Goal: Task Accomplishment & Management: Manage account settings

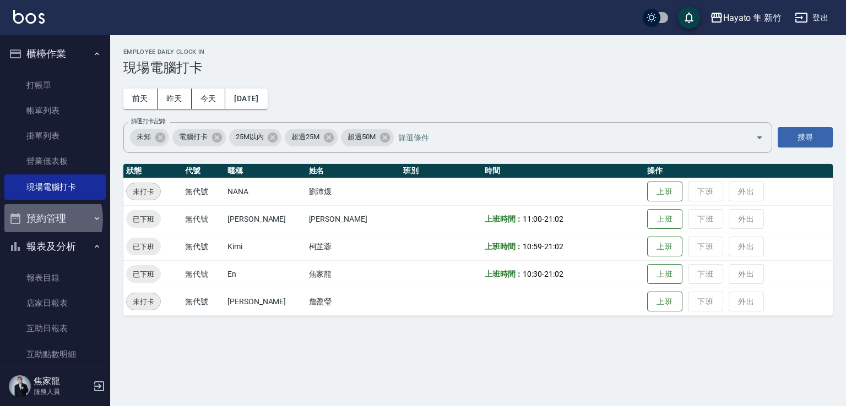
click at [38, 220] on button "預約管理" at bounding box center [54, 218] width 101 height 29
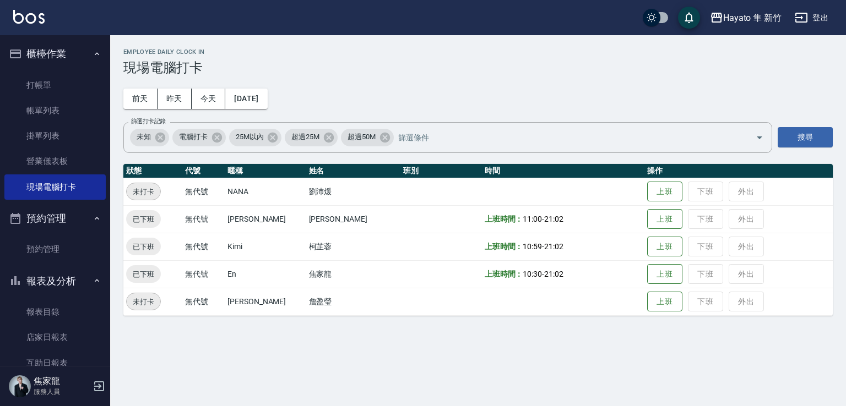
click at [59, 273] on button "報表及分析" at bounding box center [54, 281] width 101 height 29
click at [56, 306] on button "客戶管理" at bounding box center [54, 309] width 101 height 29
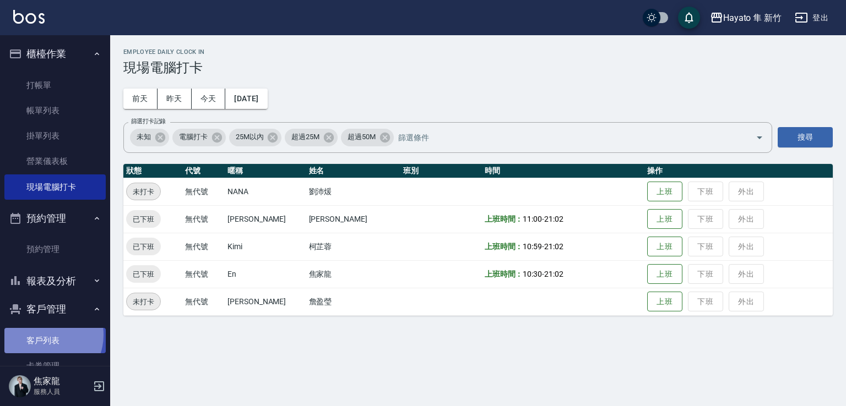
click at [44, 335] on link "客戶列表" at bounding box center [54, 340] width 101 height 25
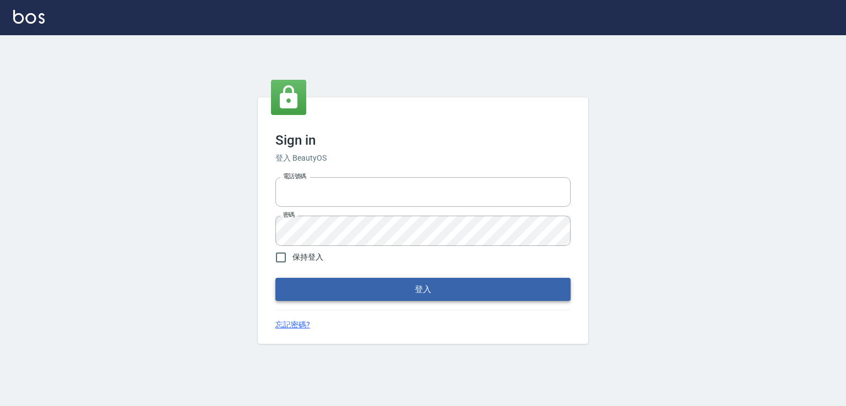
type input "0978801963"
click at [379, 287] on button "登入" at bounding box center [422, 289] width 295 height 23
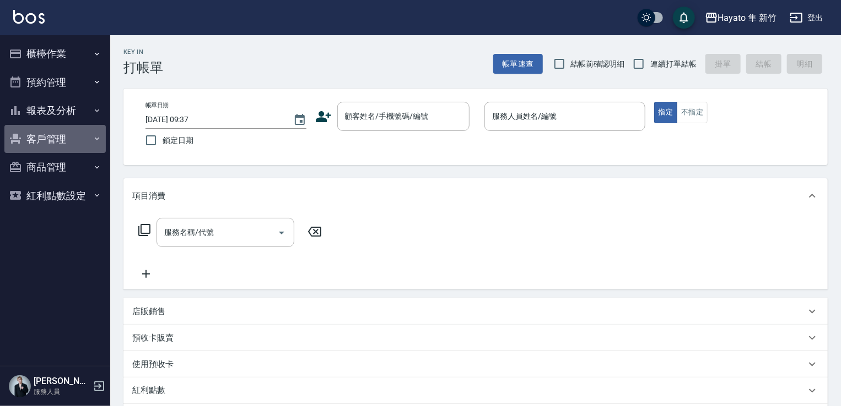
click at [50, 135] on button "客戶管理" at bounding box center [54, 139] width 101 height 29
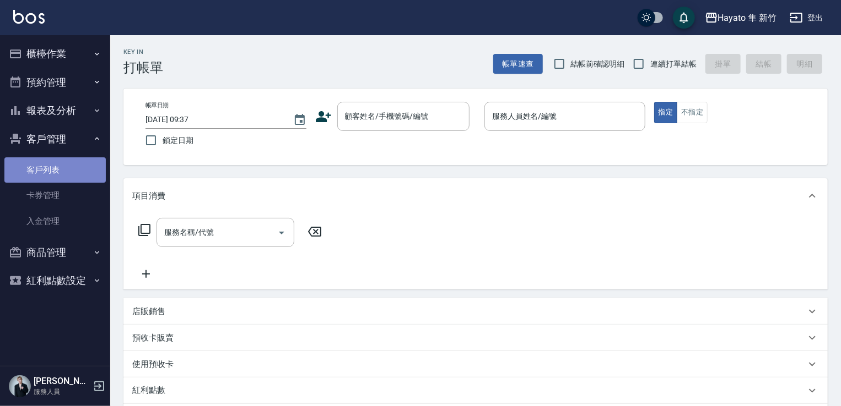
click at [41, 160] on link "客戶列表" at bounding box center [54, 170] width 101 height 25
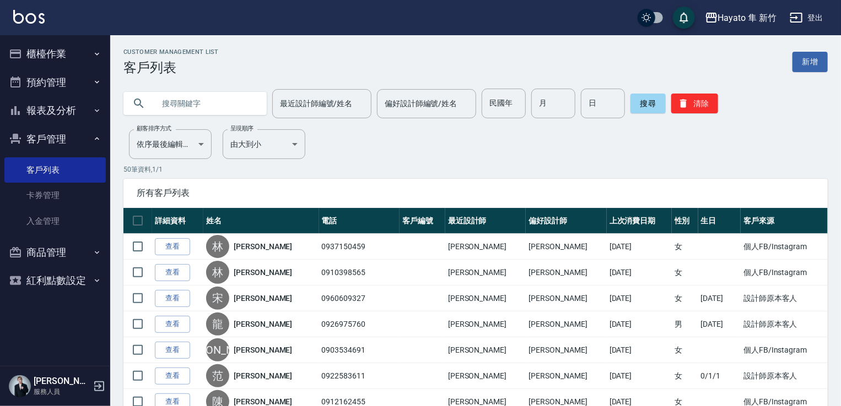
click at [194, 101] on input "text" at bounding box center [206, 104] width 104 height 30
type input "0928166946"
click at [656, 106] on button "搜尋" at bounding box center [647, 104] width 35 height 20
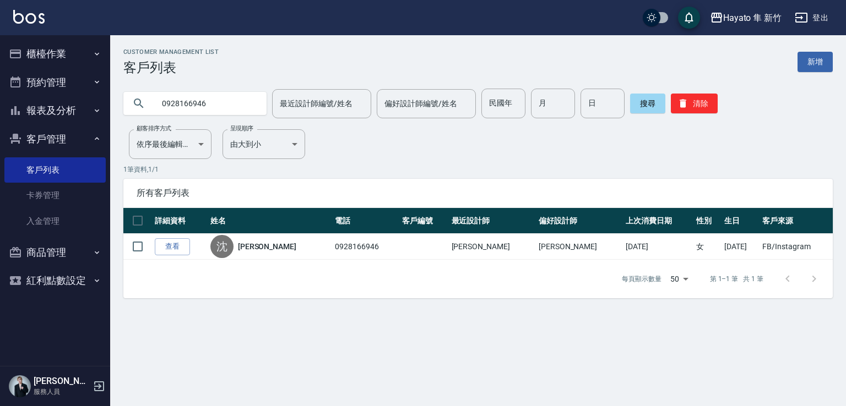
drag, startPoint x: 165, startPoint y: 246, endPoint x: 181, endPoint y: 245, distance: 16.0
click at [166, 245] on link "查看" at bounding box center [172, 247] width 35 height 17
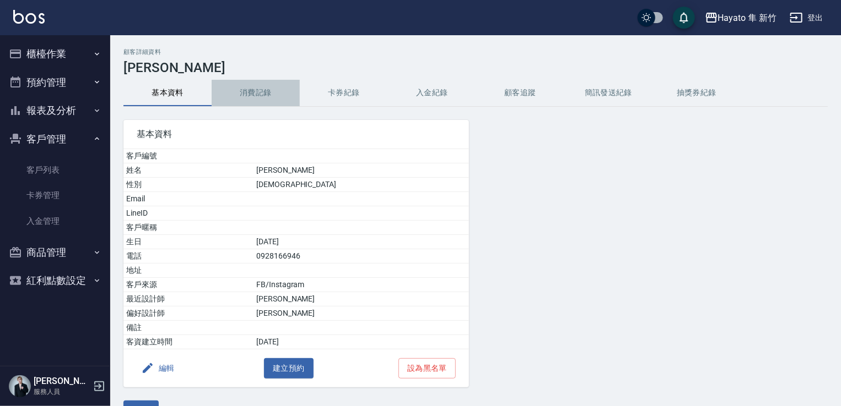
click at [254, 97] on button "消費記錄" at bounding box center [256, 93] width 88 height 26
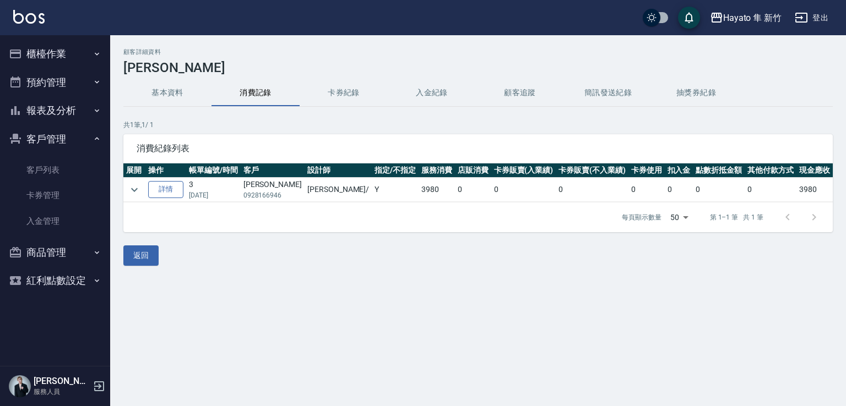
click at [163, 188] on link "詳情" at bounding box center [165, 189] width 35 height 17
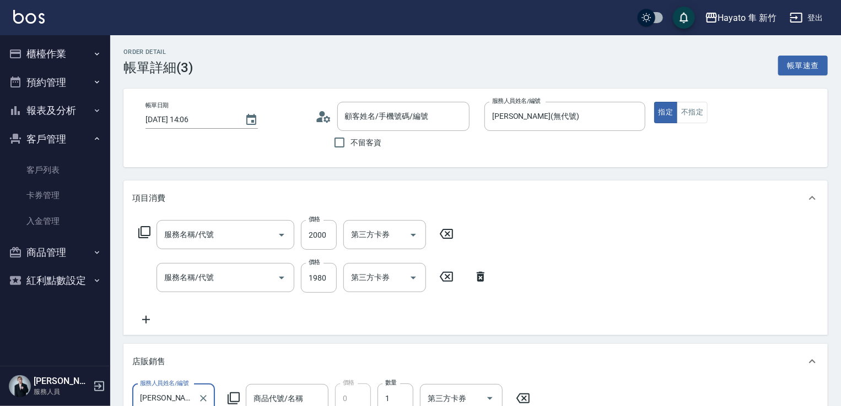
type input "[DATE] 14:06"
type input "[PERSON_NAME](無代號)"
type input "FB/Instagram"
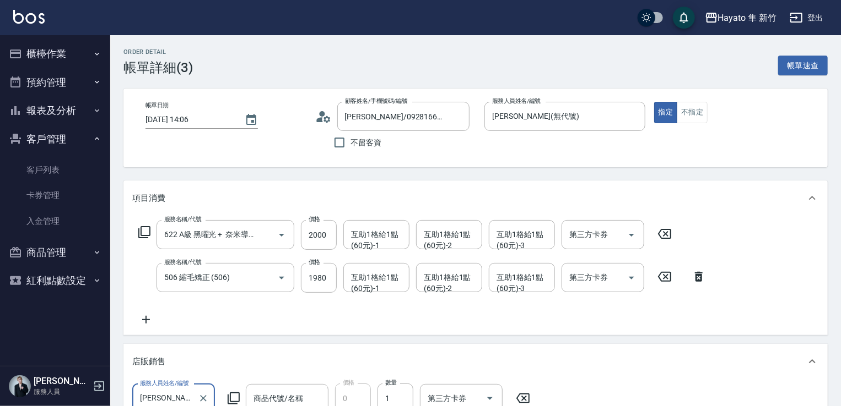
type input "[PERSON_NAME]/0928166946/"
type input "622 A級 黑曜光 + 奈米導入(622)"
type input "506 縮毛矯正 (506)"
type input "(贈送)JC護髮油(小)"
